Goal: Transaction & Acquisition: Subscribe to service/newsletter

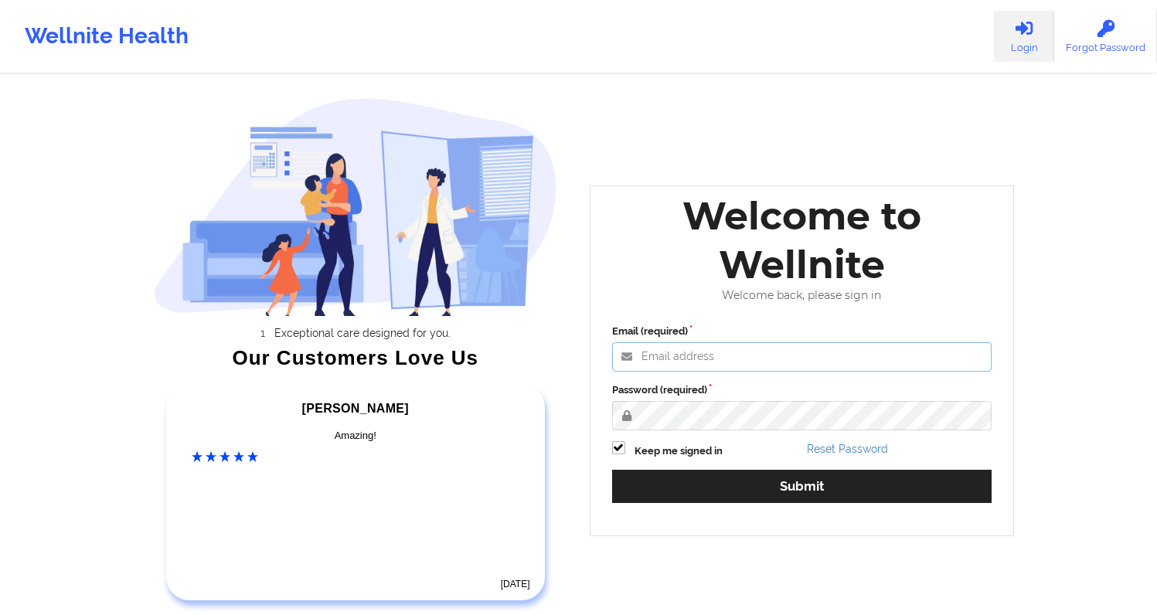
click at [695, 361] on input "Email (required)" at bounding box center [802, 356] width 380 height 29
type input "[EMAIL_ADDRESS][DOMAIN_NAME]"
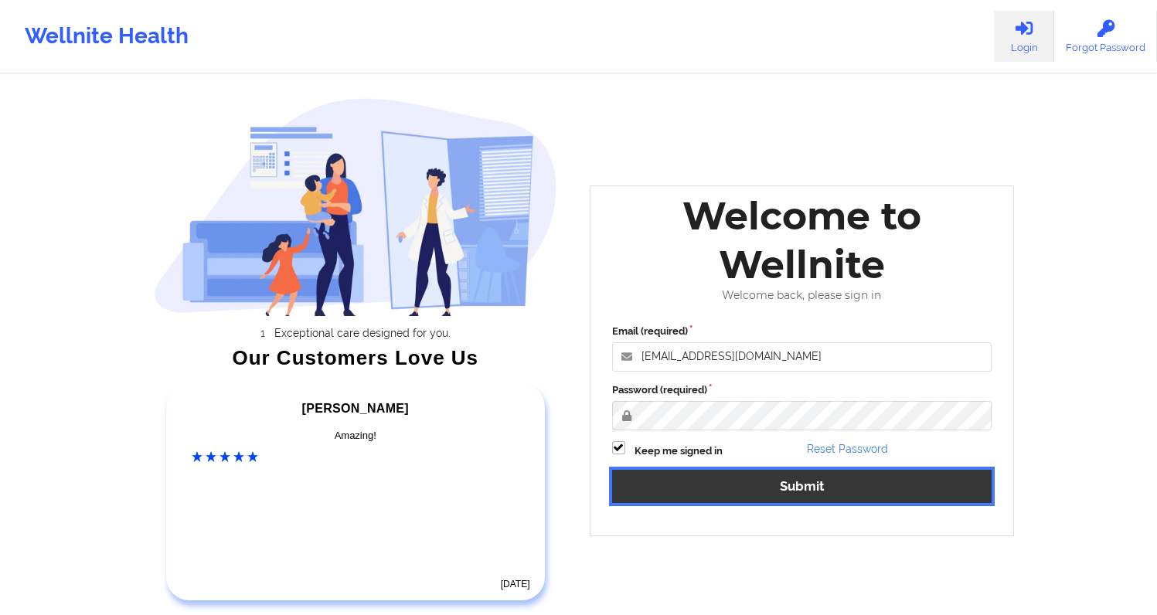
click at [809, 485] on button "Submit" at bounding box center [802, 486] width 380 height 33
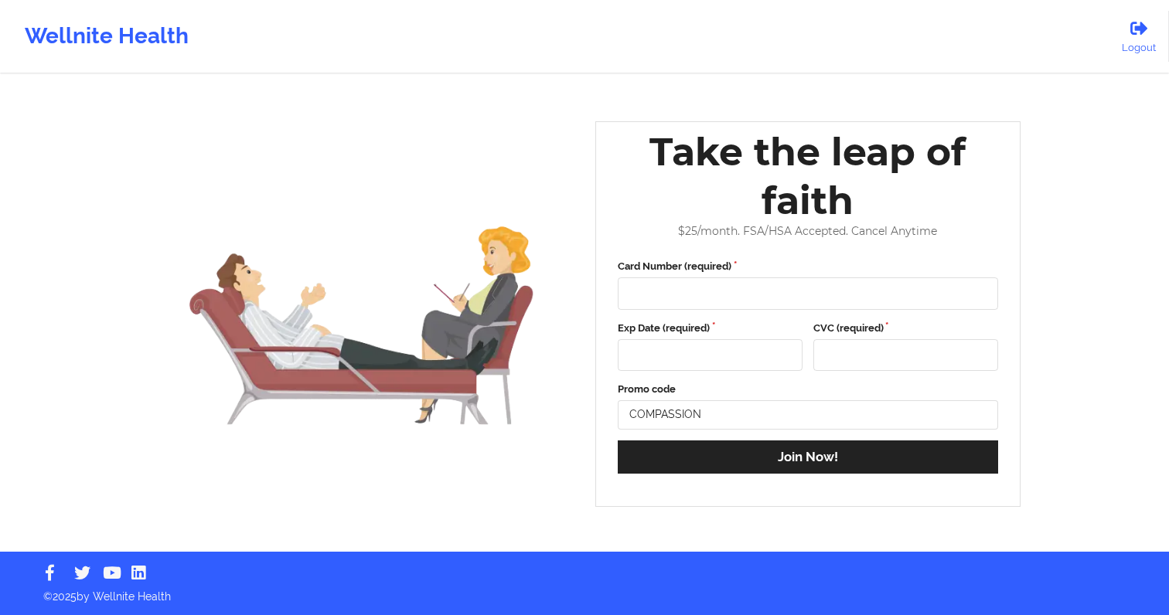
drag, startPoint x: 986, startPoint y: 17, endPoint x: 474, endPoint y: 168, distance: 533.5
click at [908, 45] on div "Wellnite Health Logout" at bounding box center [584, 36] width 1169 height 62
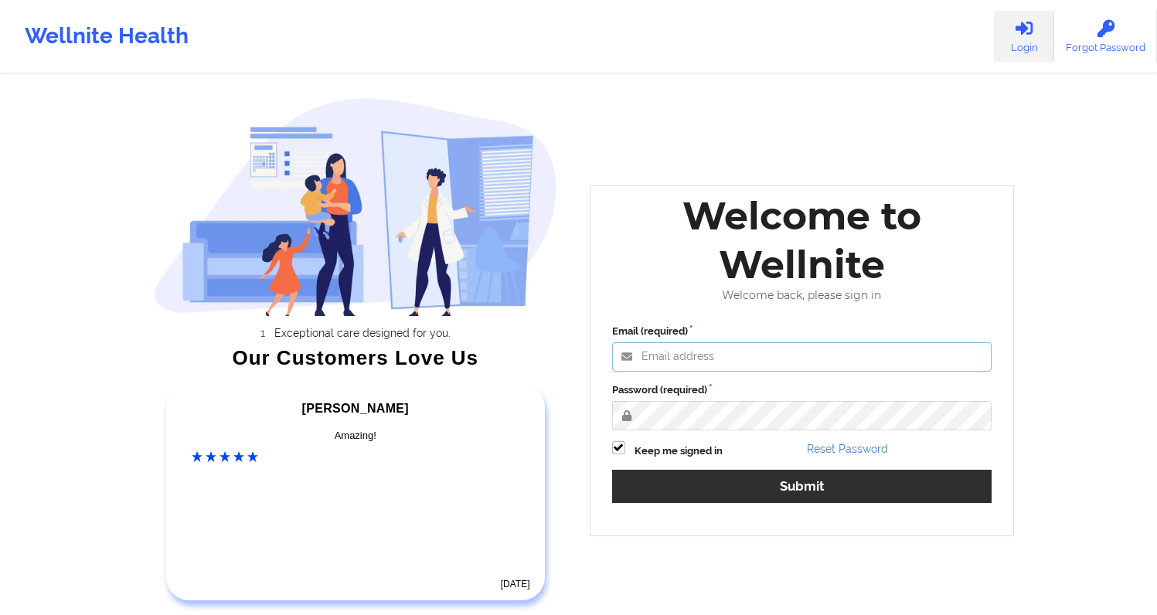
type input "[EMAIL_ADDRESS][DOMAIN_NAME]"
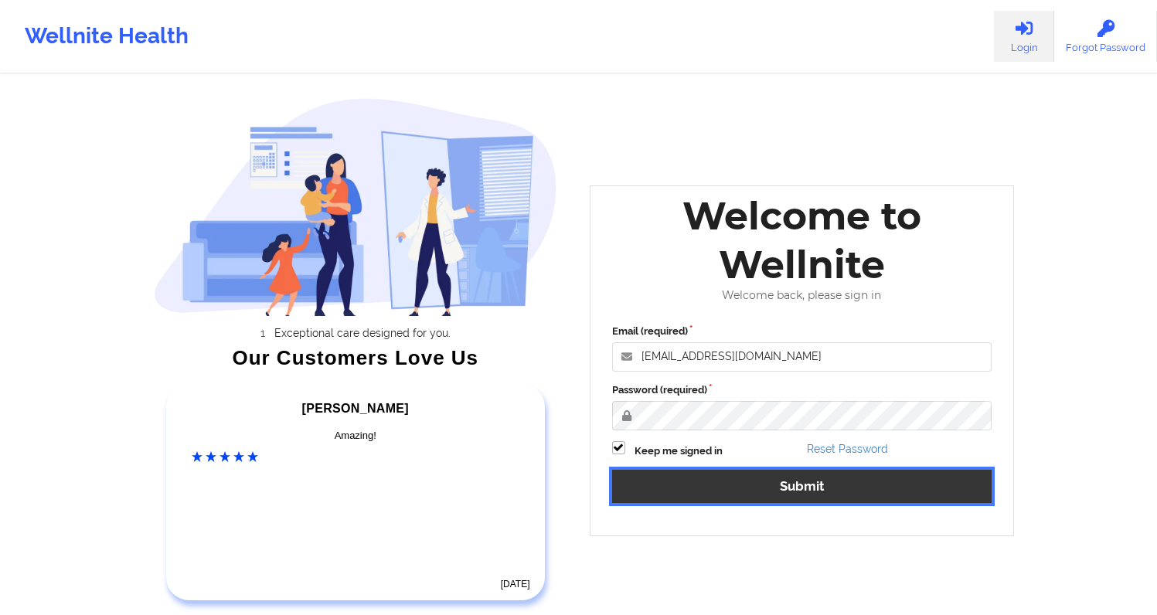
click at [758, 485] on button "Submit" at bounding box center [802, 486] width 380 height 33
